Goal: Entertainment & Leisure: Browse casually

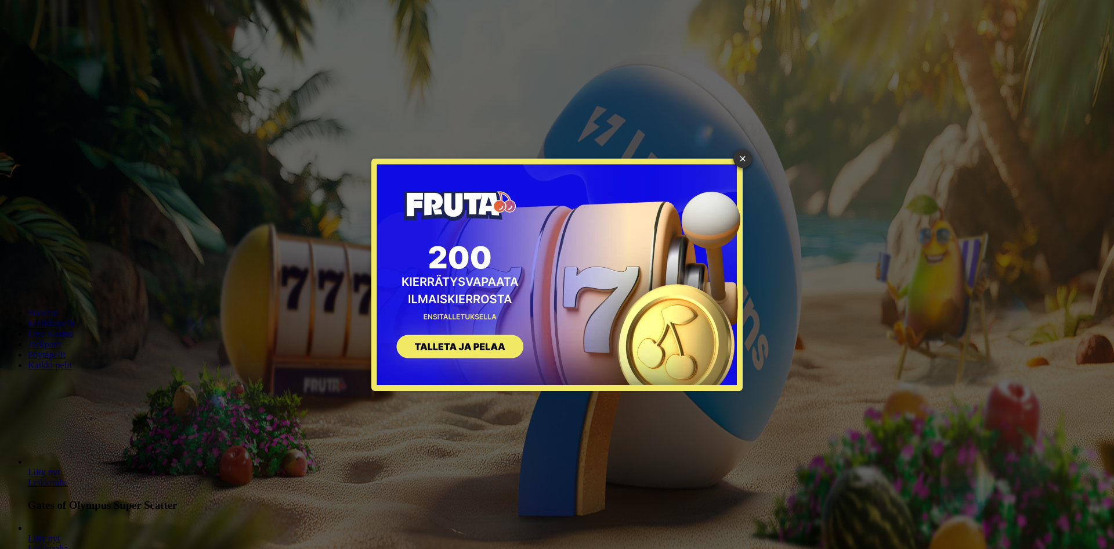
click at [730, 157] on div "× SIGN UP" at bounding box center [557, 274] width 1097 height 531
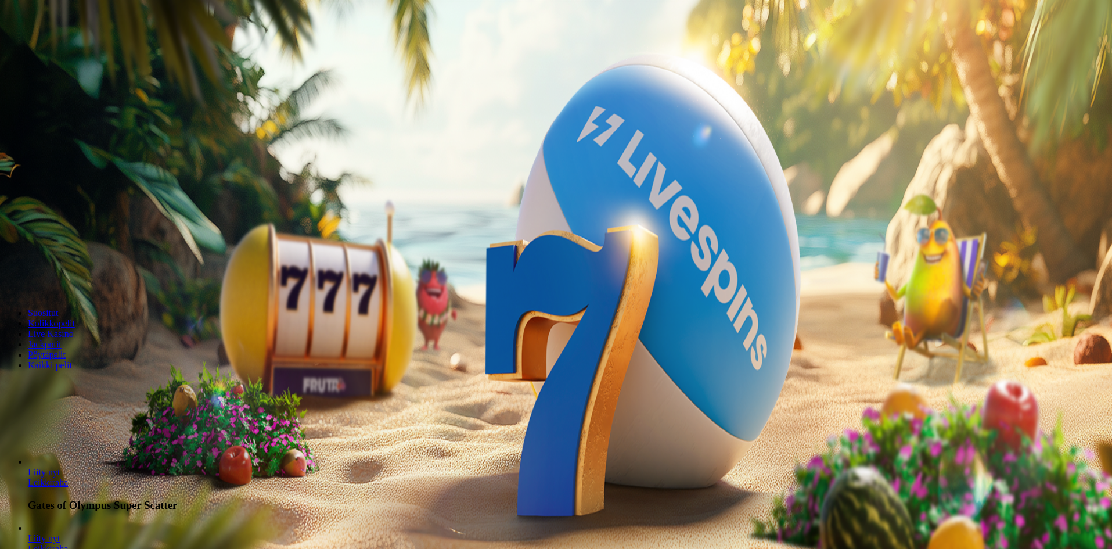
click at [62, 48] on button "Kirjaudu" at bounding box center [81, 42] width 38 height 12
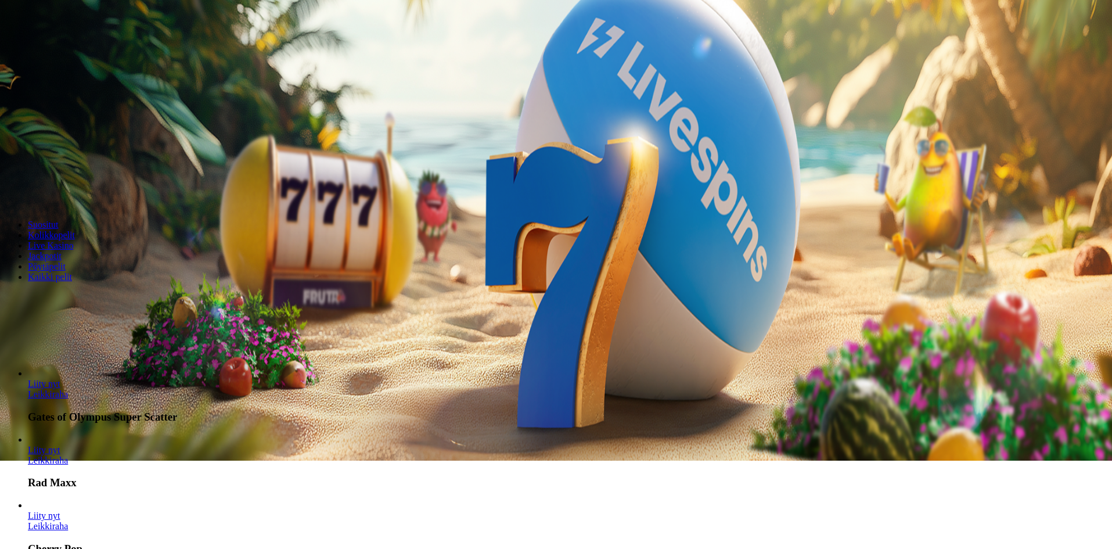
scroll to position [116, 0]
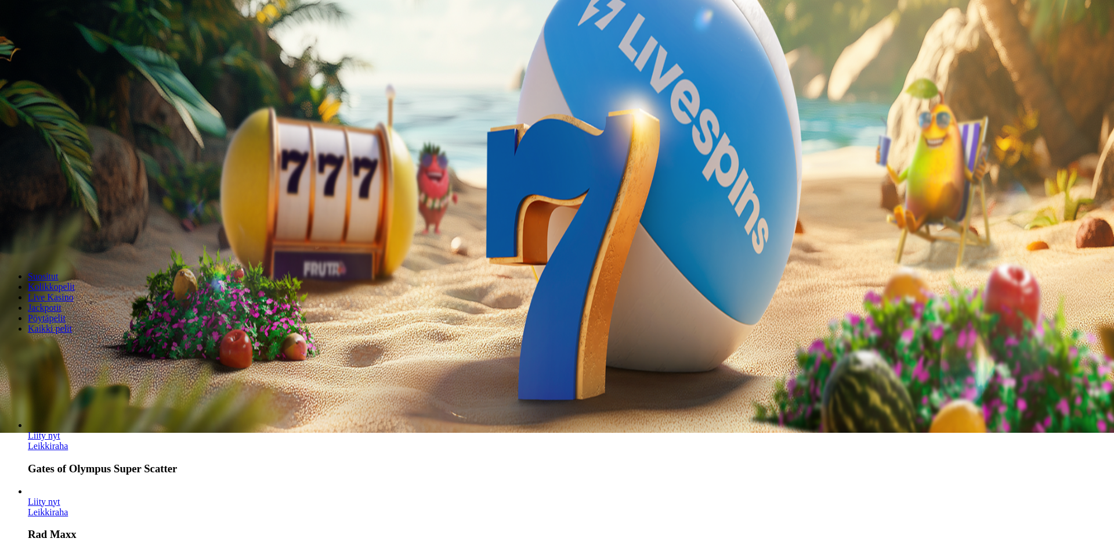
click at [499, 81] on div at bounding box center [557, 81] width 1105 height 0
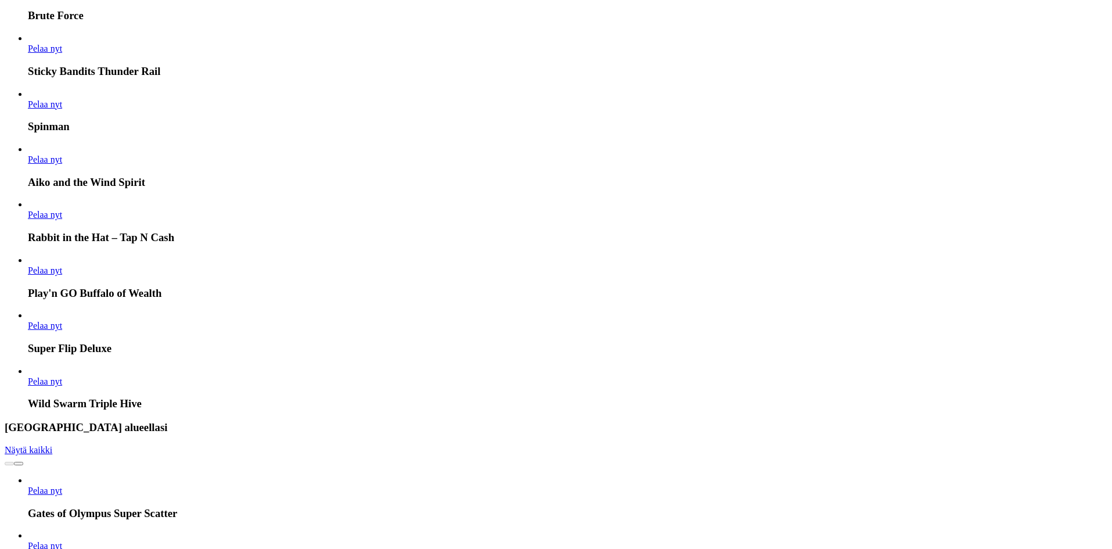
scroll to position [756, 0]
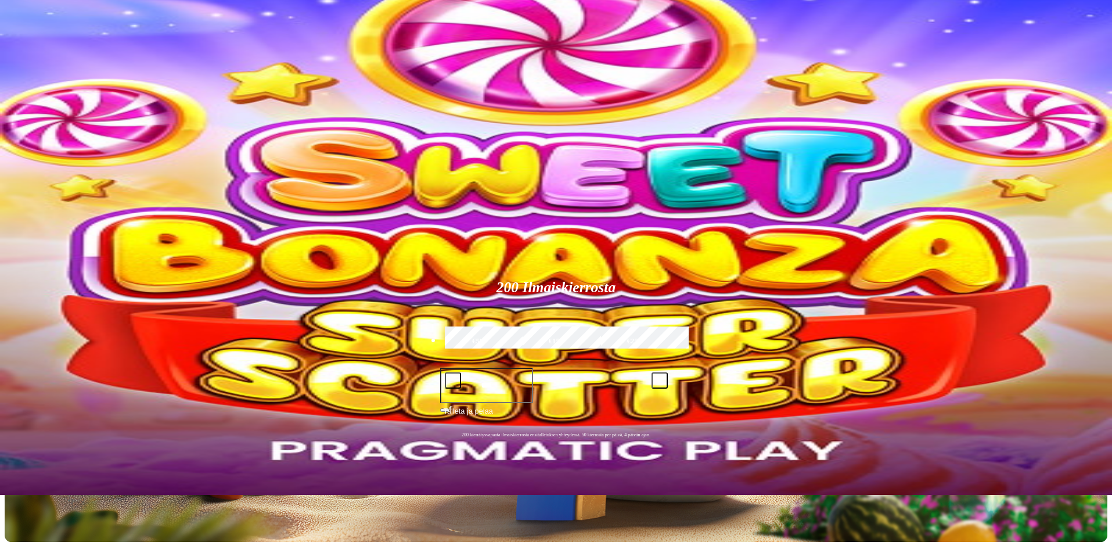
scroll to position [232, 0]
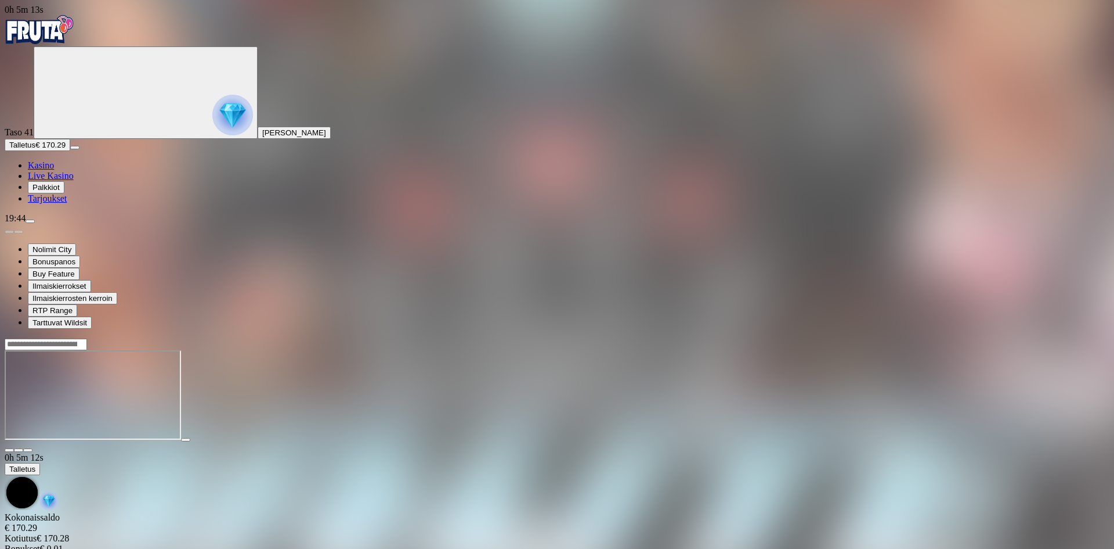
click at [54, 170] on span "Kasino" at bounding box center [41, 165] width 26 height 10
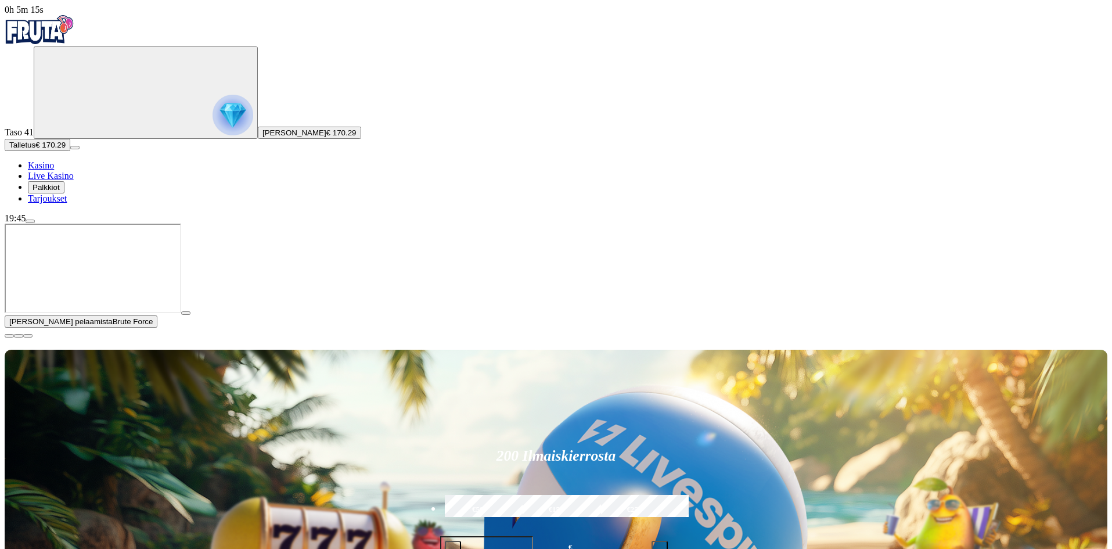
click at [9, 335] on span "close icon" at bounding box center [9, 335] width 0 height 0
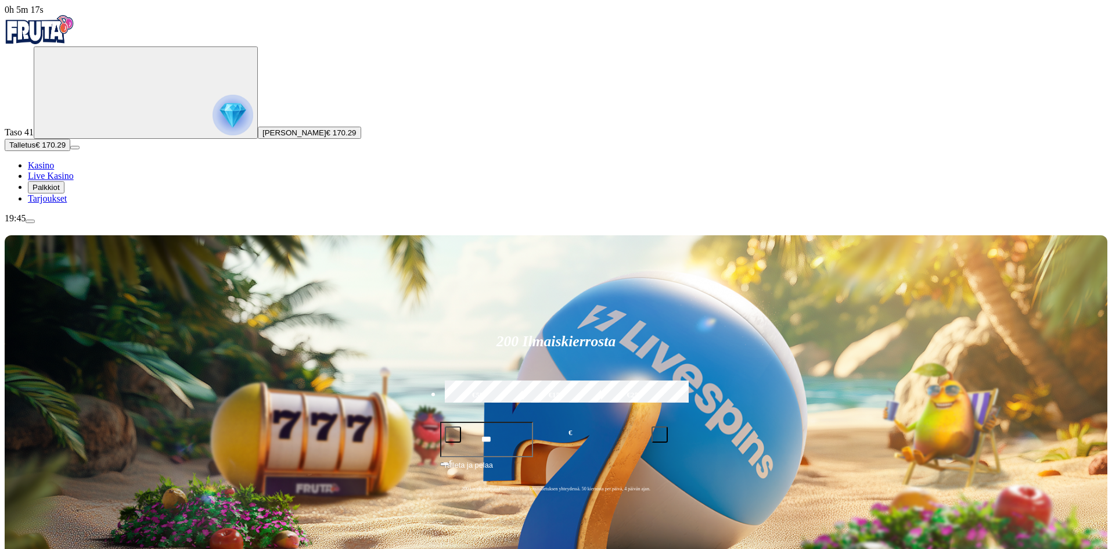
click at [118, 223] on div "19:45" at bounding box center [556, 218] width 1102 height 10
click at [35, 223] on button "menu" at bounding box center [30, 220] width 9 height 3
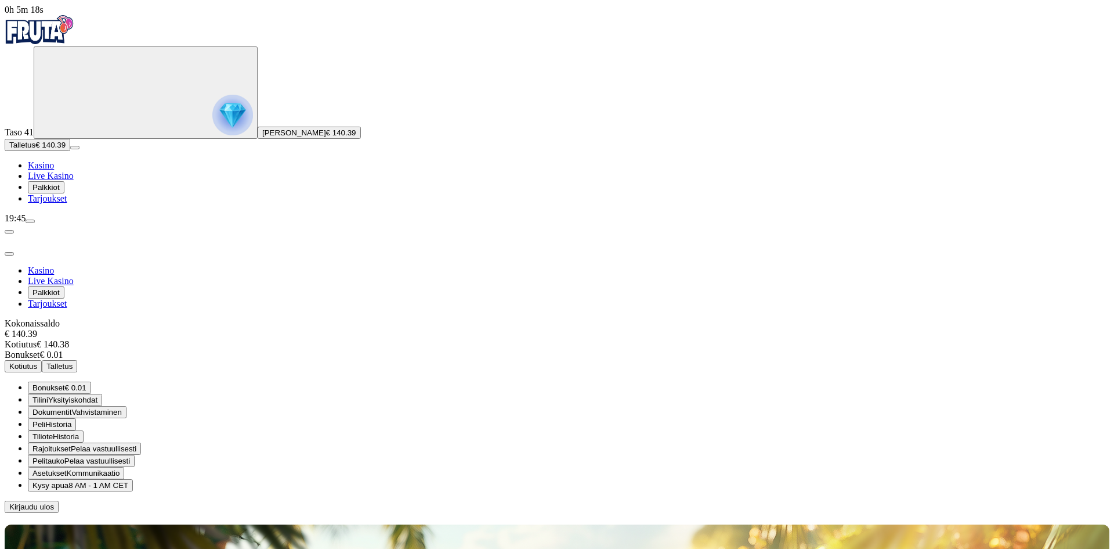
click at [37, 362] on span "Kotiutus" at bounding box center [23, 366] width 28 height 9
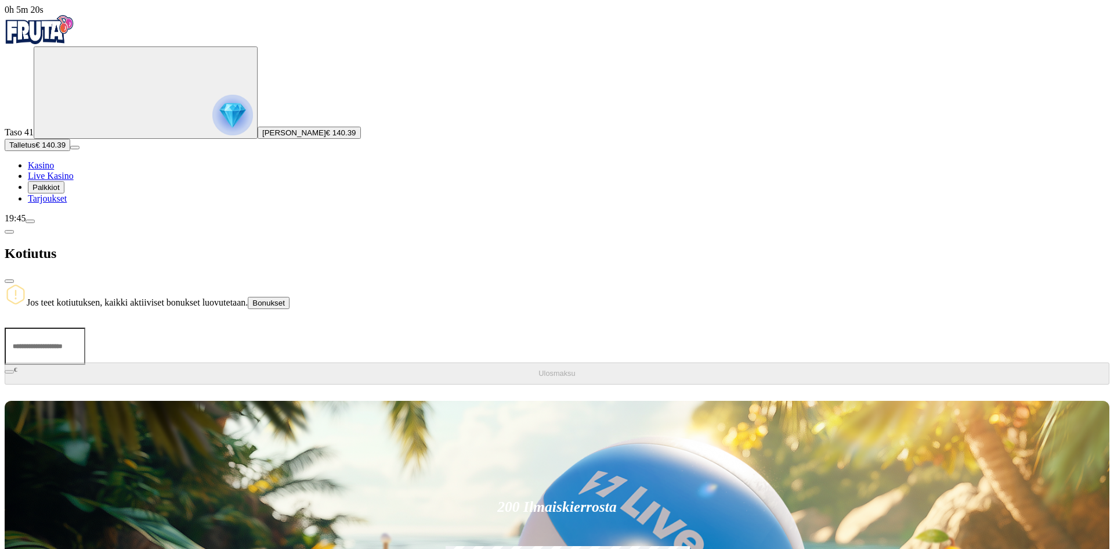
click at [85, 327] on input "number" at bounding box center [45, 345] width 81 height 37
type input "***"
click at [298, 362] on button "Ulosmaksu" at bounding box center [557, 373] width 1105 height 22
click at [9, 281] on span "close icon" at bounding box center [9, 281] width 0 height 0
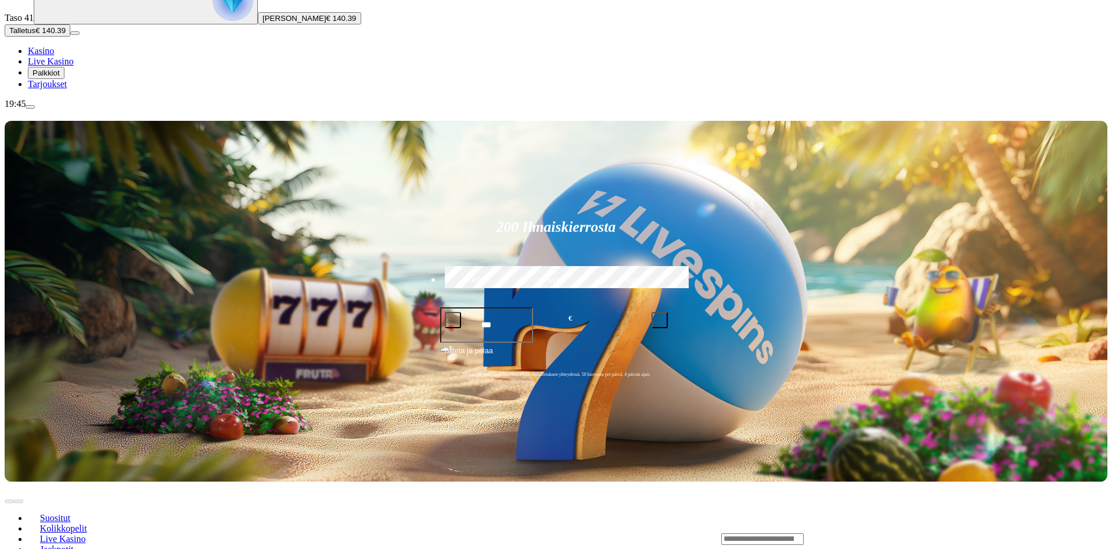
scroll to position [116, 0]
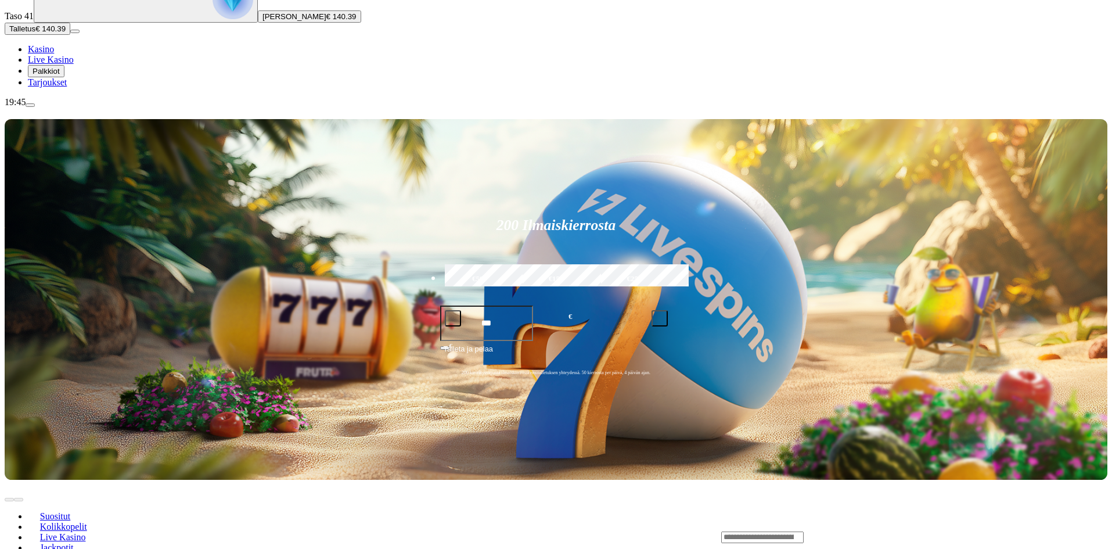
click at [803, 531] on input "Search" at bounding box center [762, 537] width 82 height 12
type input "******"
click at [778, 548] on link "Pelaa nyt" at bounding box center [761, 554] width 34 height 10
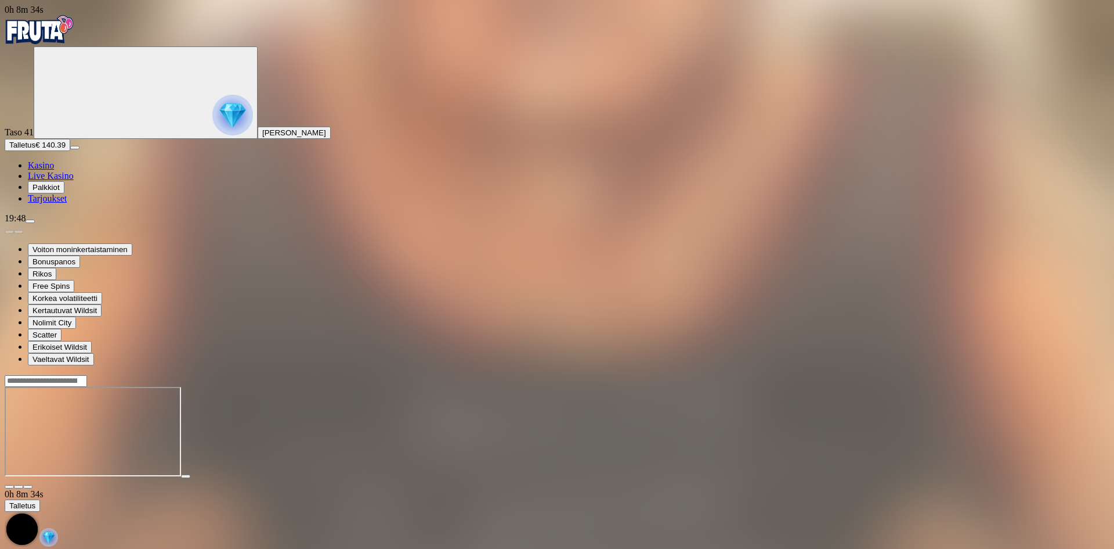
click at [54, 170] on span "Kasino" at bounding box center [41, 165] width 26 height 10
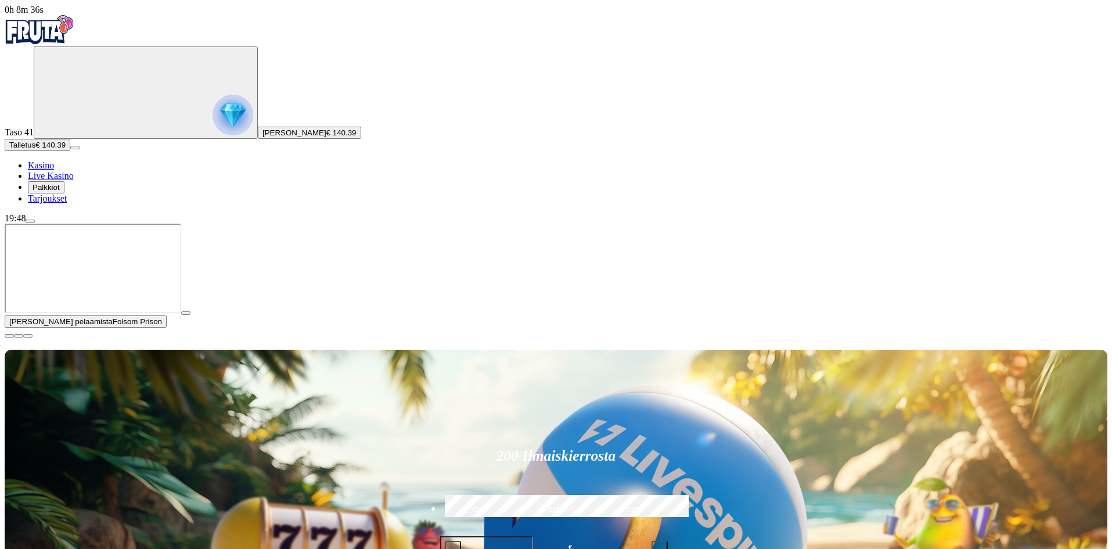
click at [9, 335] on span "close icon" at bounding box center [9, 335] width 0 height 0
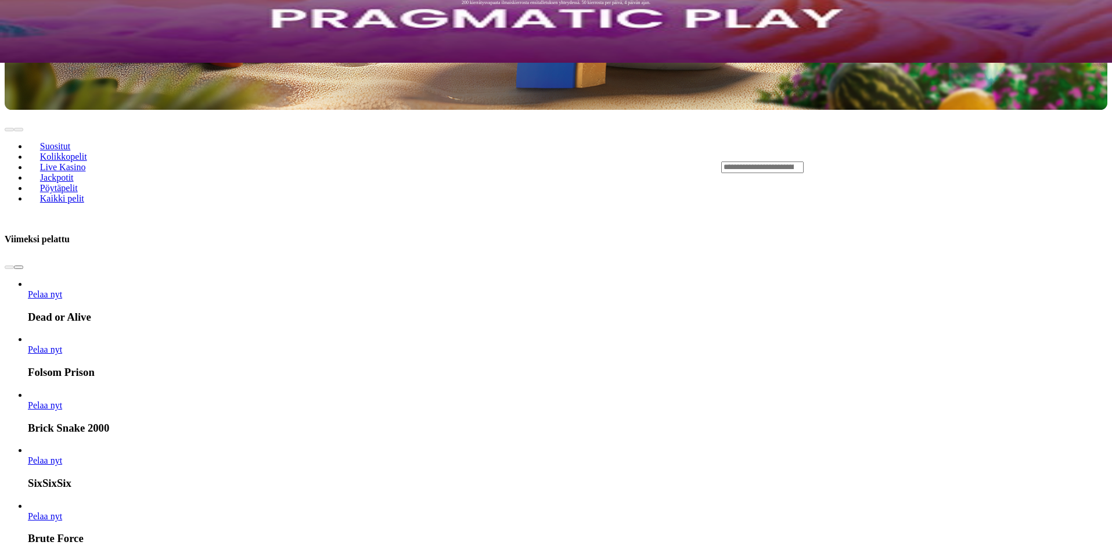
scroll to position [406, 0]
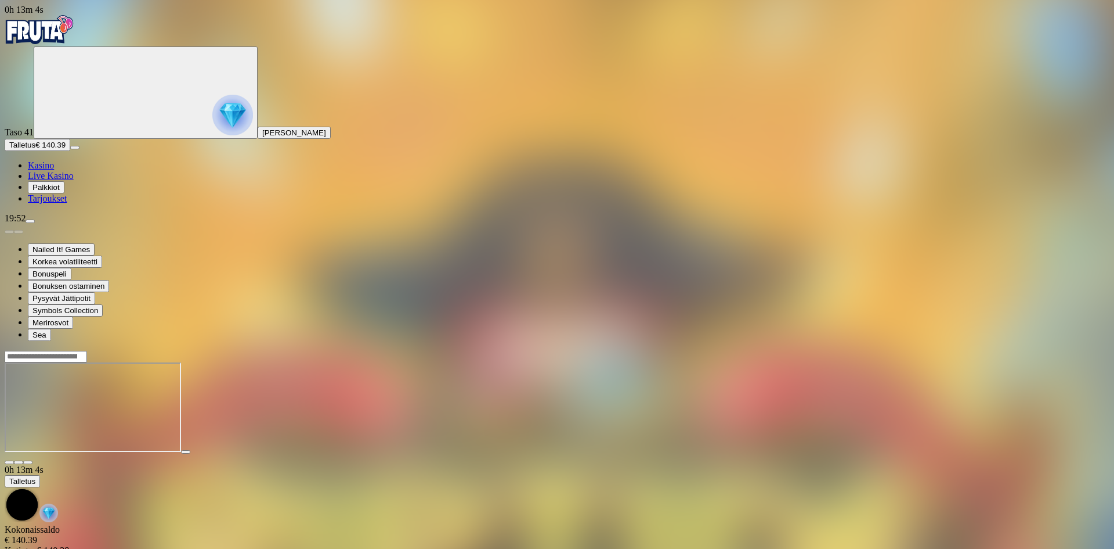
click at [5, 125] on div "Taso 41 [PERSON_NAME] Talletus € 140.39 Kasino Live Kasino Palkkiot Tarjoukset" at bounding box center [557, 124] width 1105 height 157
click at [44, 118] on div "Primary" at bounding box center [145, 92] width 215 height 89
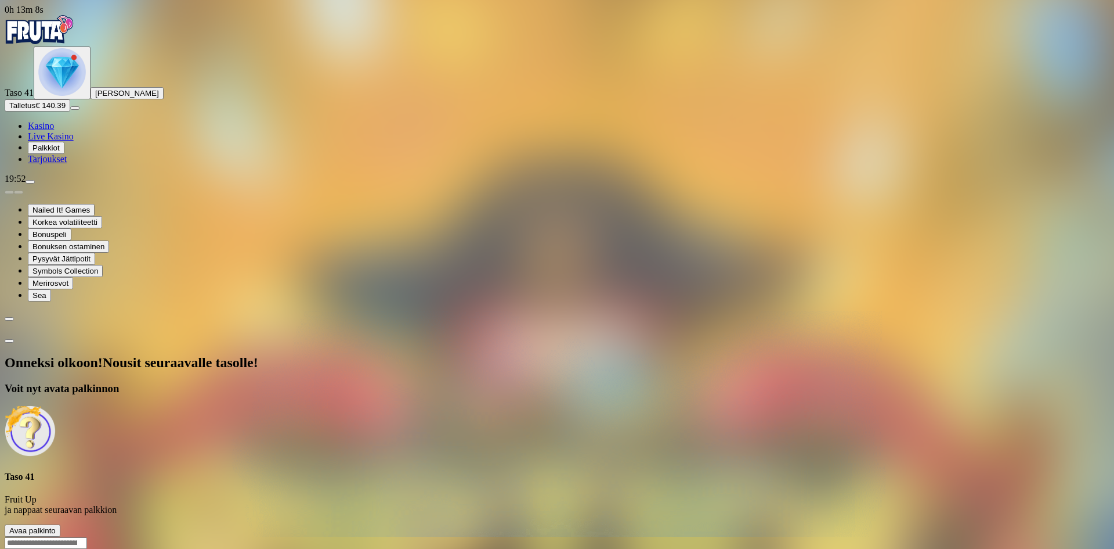
click at [56, 526] on span "Avaa palkinto" at bounding box center [32, 530] width 46 height 9
